Goal: Information Seeking & Learning: Learn about a topic

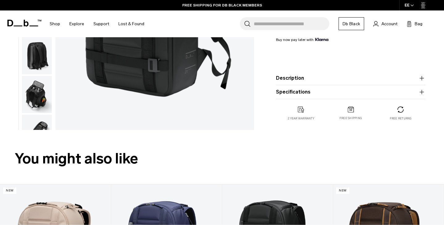
click at [318, 92] on product-accordion "Specifications Volume 21 Litres Dimensions 45 x 31 x 16 CM (H x W x D) Weight 1…" at bounding box center [351, 92] width 150 height 14
click at [317, 89] on button "Specifications" at bounding box center [351, 92] width 150 height 7
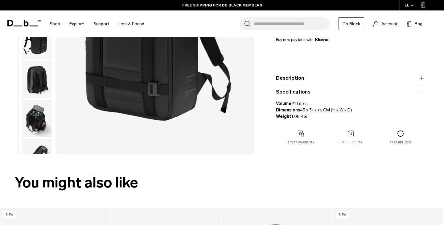
click at [320, 75] on button "Description" at bounding box center [351, 78] width 150 height 7
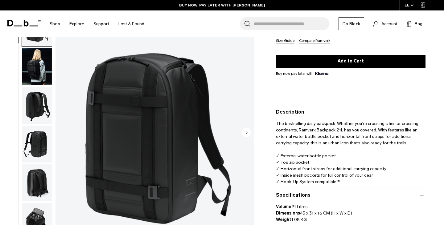
scroll to position [149, 0]
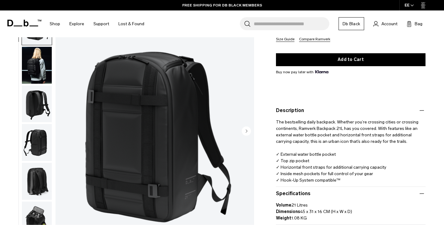
click at [246, 130] on icon "Next slide" at bounding box center [247, 131] width 2 height 3
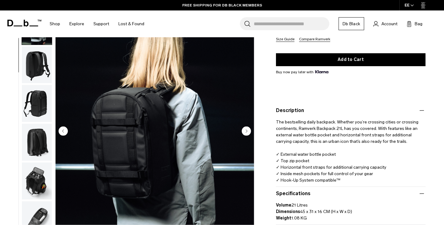
click at [246, 130] on icon "Next slide" at bounding box center [247, 131] width 2 height 3
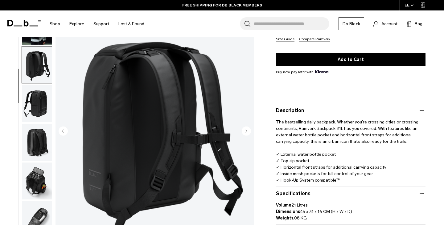
scroll to position [64, 0]
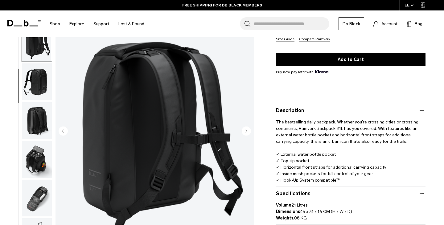
click at [246, 130] on icon "Next slide" at bounding box center [247, 131] width 2 height 3
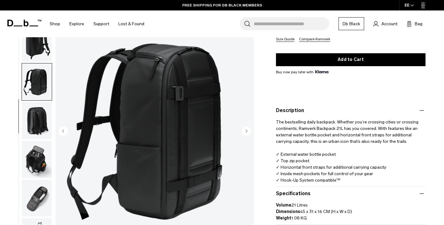
click at [246, 130] on icon "Next slide" at bounding box center [247, 131] width 2 height 3
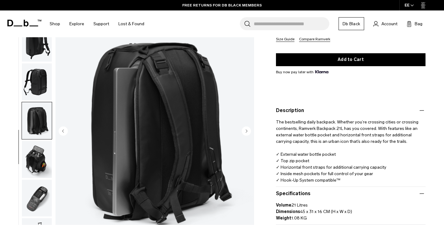
click at [246, 130] on icon "Next slide" at bounding box center [247, 131] width 2 height 3
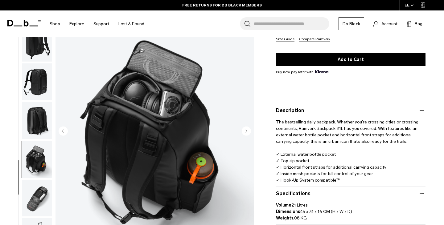
click at [246, 127] on circle "Next slide" at bounding box center [246, 130] width 9 height 9
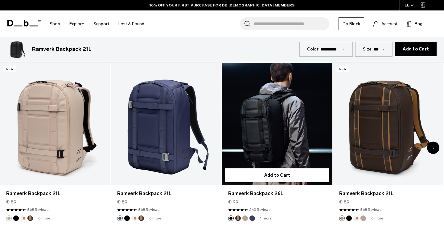
scroll to position [410, 0]
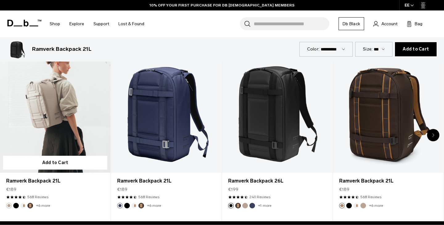
click at [78, 127] on link "Ramverk Backpack 21L" at bounding box center [55, 111] width 110 height 123
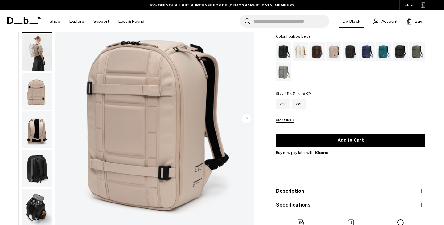
click at [242, 117] on icon "Next slide" at bounding box center [246, 118] width 9 height 9
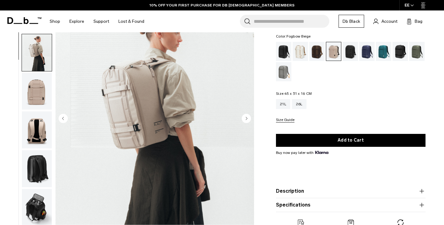
scroll to position [39, 0]
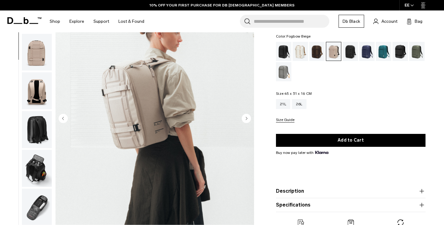
click at [244, 116] on circle "Next slide" at bounding box center [246, 118] width 9 height 9
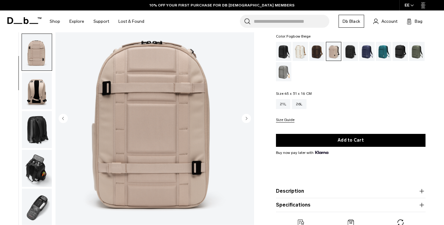
scroll to position [64, 0]
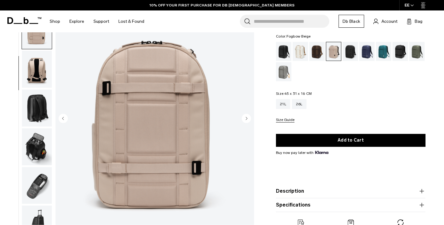
click at [244, 116] on circle "Next slide" at bounding box center [246, 118] width 9 height 9
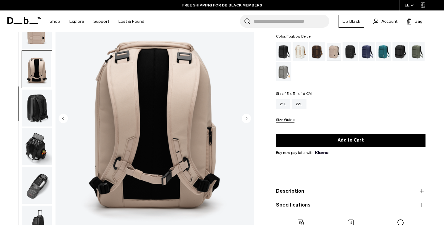
click at [244, 116] on circle "Next slide" at bounding box center [246, 118] width 9 height 9
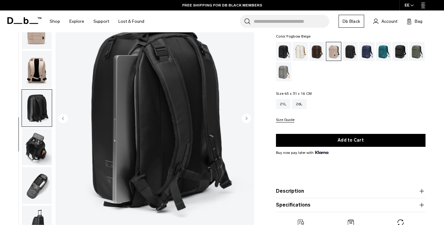
click at [244, 116] on circle "Next slide" at bounding box center [246, 118] width 9 height 9
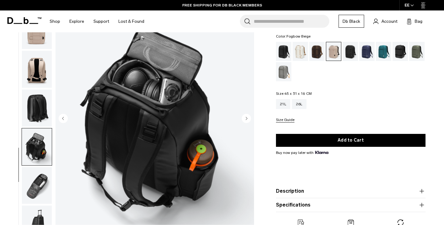
click at [244, 116] on circle "Next slide" at bounding box center [246, 118] width 9 height 9
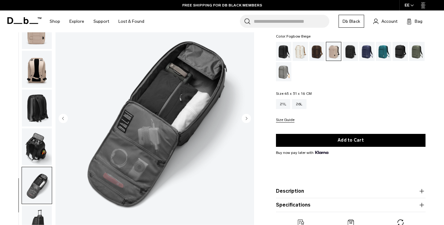
click at [244, 116] on circle "Next slide" at bounding box center [246, 118] width 9 height 9
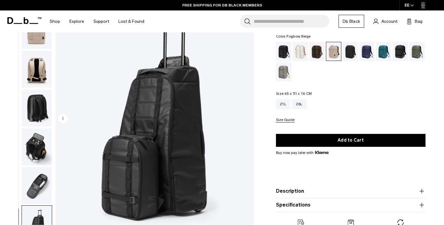
click at [244, 116] on img "8 / 8" at bounding box center [155, 119] width 199 height 248
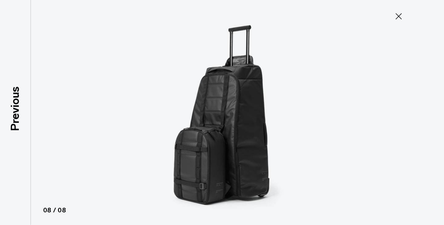
click at [244, 116] on img at bounding box center [222, 112] width 278 height 225
click at [393, 18] on button "Close" at bounding box center [399, 16] width 20 height 13
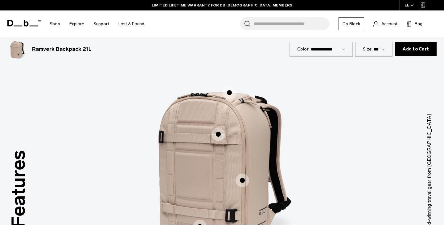
scroll to position [759, 0]
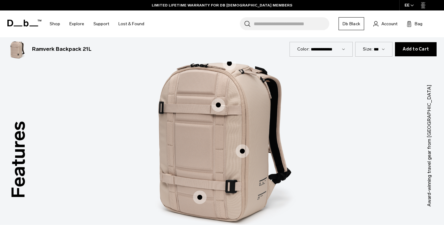
click at [238, 150] on span "1 / 3" at bounding box center [243, 152] width 14 height 14
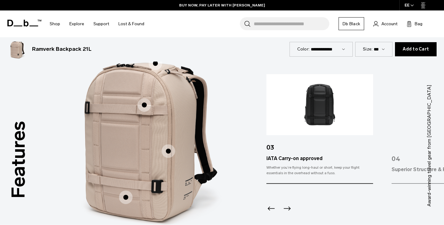
click at [288, 205] on icon "Next slide" at bounding box center [287, 209] width 10 height 10
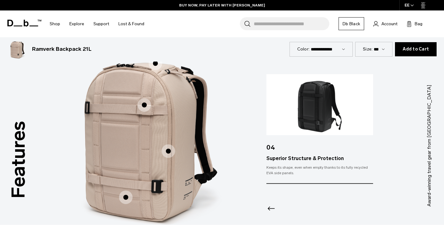
click at [288, 205] on div at bounding box center [320, 200] width 107 height 33
click at [143, 82] on img "1 / 3" at bounding box center [148, 136] width 185 height 231
click at [52, 110] on div "Features Tap a hotspot to learn more Award-winning travel gear from Scandinavia…" at bounding box center [222, 146] width 444 height 291
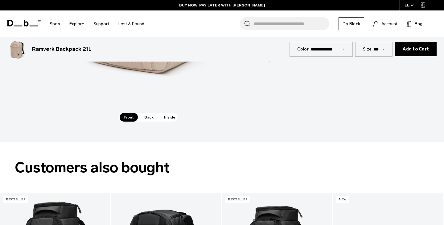
scroll to position [907, 0]
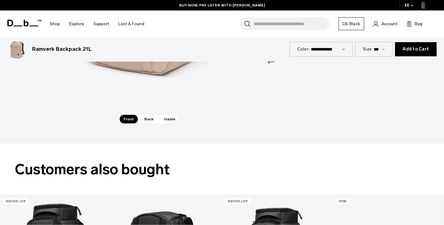
click at [144, 115] on span "Back" at bounding box center [148, 119] width 17 height 9
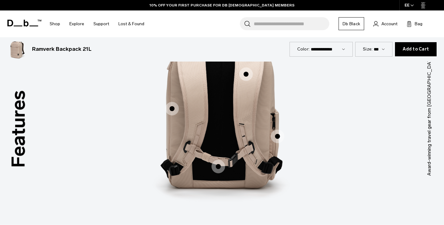
scroll to position [721, 0]
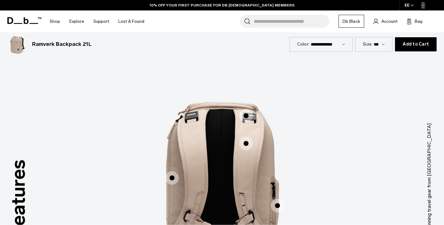
click at [173, 171] on span "2 / 3" at bounding box center [172, 178] width 14 height 14
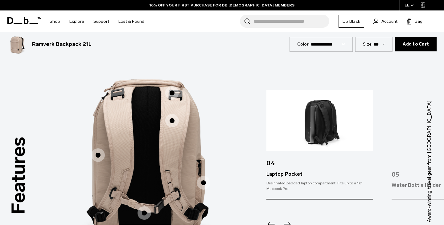
scroll to position [744, 0]
